Goal: Transaction & Acquisition: Purchase product/service

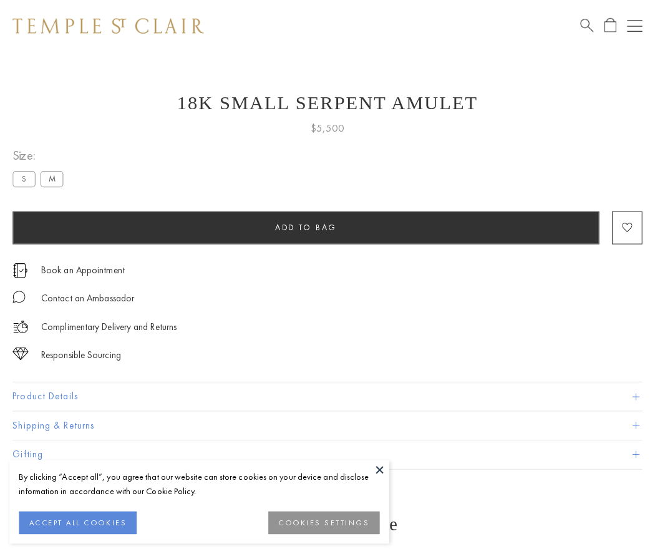
scroll to position [12, 0]
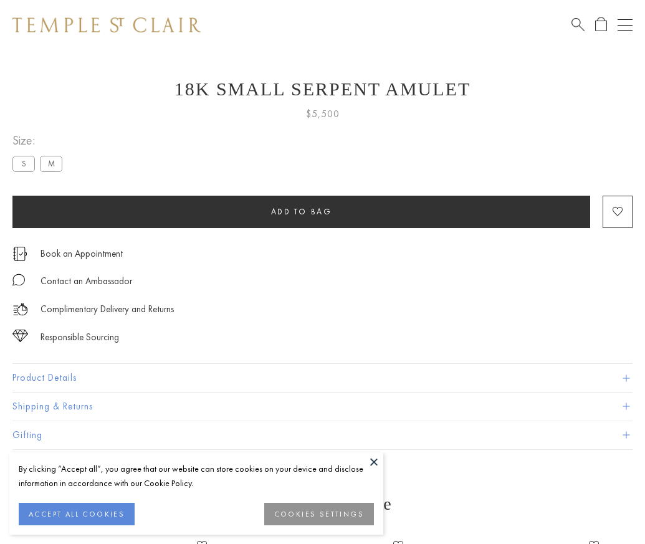
click at [301, 211] on span "Add to bag" at bounding box center [301, 211] width 61 height 11
